Goal: Find specific page/section: Find specific page/section

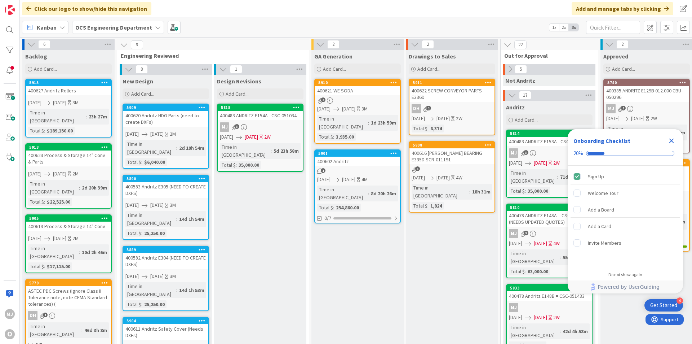
click at [673, 140] on icon "Close Checklist" at bounding box center [672, 140] width 5 height 5
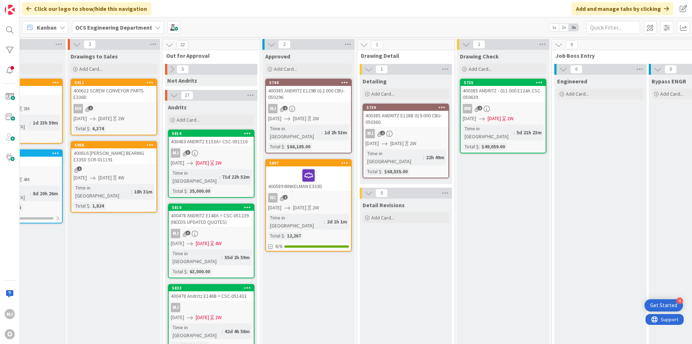
scroll to position [0, 470]
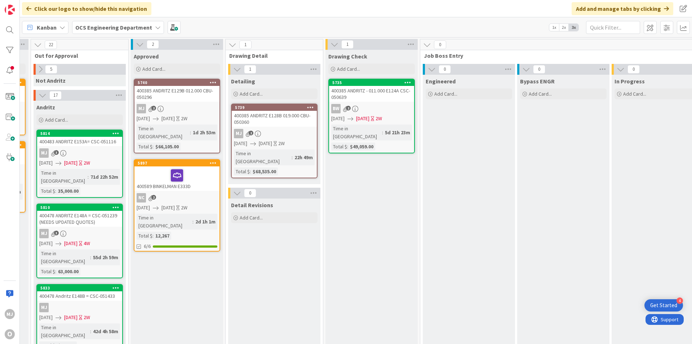
click at [287, 125] on div "400385 ANDRITZ E128B 019.000 CBU- 050360" at bounding box center [274, 119] width 85 height 16
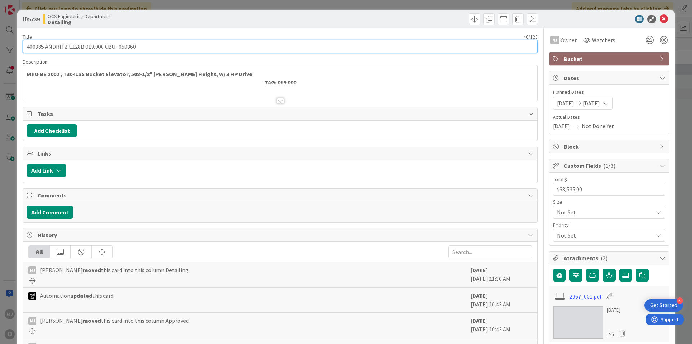
click at [185, 51] on input "400385 ANDRITZ E128B 019.000 CBU- 050360" at bounding box center [280, 46] width 515 height 13
type input "400385 ANDRITZ E128B 019.000 CBU- 050360 (Pending belt & buckets quotes)"
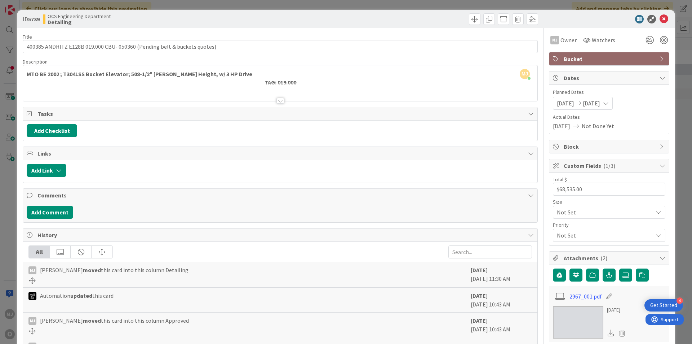
click at [322, 23] on div at bounding box center [410, 19] width 256 height 12
click at [661, 20] on icon at bounding box center [664, 19] width 9 height 9
